Goal: Check status: Check status

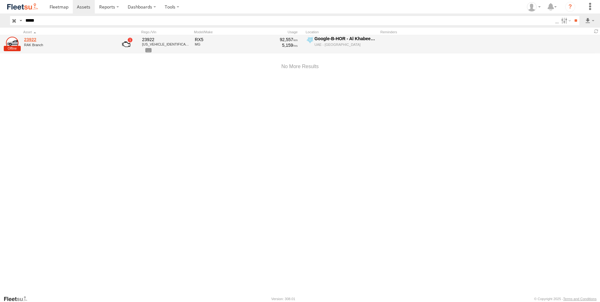
click at [49, 39] on link "23922" at bounding box center [67, 40] width 86 height 6
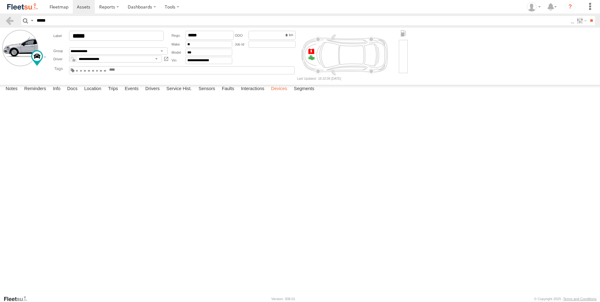
click at [285, 93] on label "Devices" at bounding box center [279, 89] width 22 height 9
click at [95, 93] on label "Location" at bounding box center [93, 89] width 24 height 9
click at [283, 93] on label "Devices" at bounding box center [279, 89] width 22 height 9
click at [90, 93] on label "Location" at bounding box center [93, 89] width 24 height 9
drag, startPoint x: 265, startPoint y: 144, endPoint x: 245, endPoint y: 183, distance: 43.9
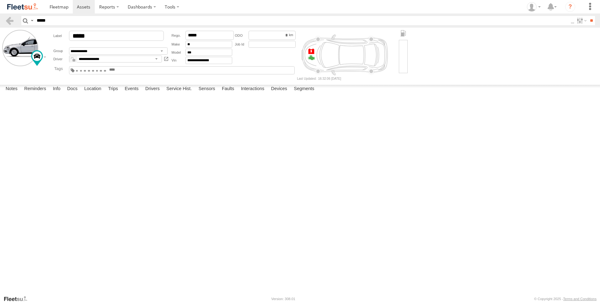
click at [0, 0] on div "23922" at bounding box center [0, 0] width 0 height 0
click at [0, 0] on label at bounding box center [0, 0] width 0 height 0
click at [0, 0] on span "Basemaps" at bounding box center [0, 0] width 0 height 0
click at [0, 0] on span "Satellite + Roadmap" at bounding box center [0, 0] width 0 height 0
click at [0, 0] on label at bounding box center [0, 0] width 0 height 0
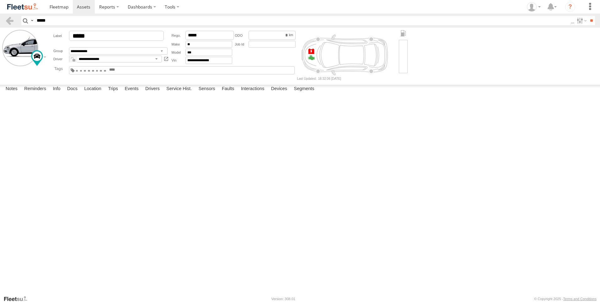
click at [0, 0] on label at bounding box center [0, 0] width 0 height 0
drag, startPoint x: 259, startPoint y: 207, endPoint x: 247, endPoint y: 187, distance: 23.3
click at [0, 0] on div "23922" at bounding box center [0, 0] width 0 height 0
click at [88, 20] on input "*****" at bounding box center [302, 20] width 536 height 9
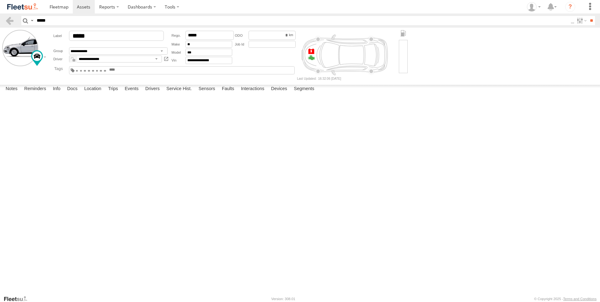
type input "*****"
click at [588, 16] on input "**" at bounding box center [591, 20] width 7 height 9
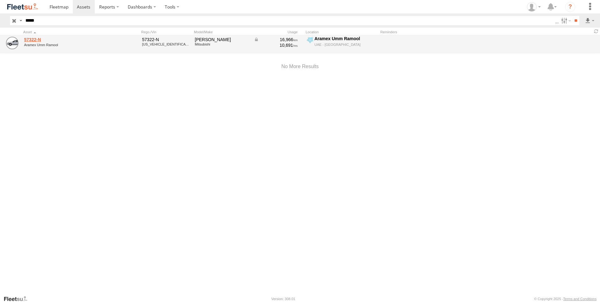
click at [59, 42] on link "57322-N" at bounding box center [67, 40] width 86 height 6
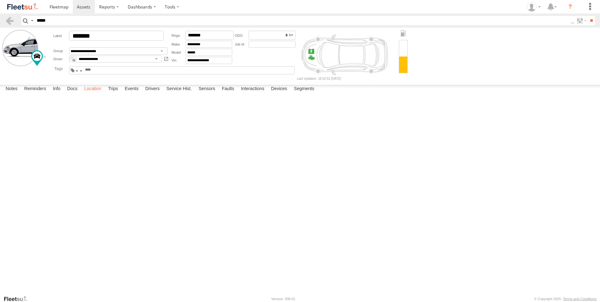
click at [82, 93] on label "Location" at bounding box center [93, 89] width 24 height 9
click at [109, 93] on label "Trips" at bounding box center [113, 89] width 16 height 9
click at [23, 9] on img at bounding box center [22, 7] width 33 height 8
